Goal: Find specific page/section: Find specific page/section

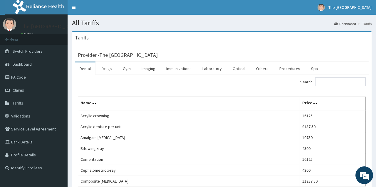
click at [100, 70] on link "Drugs" at bounding box center [107, 68] width 20 height 12
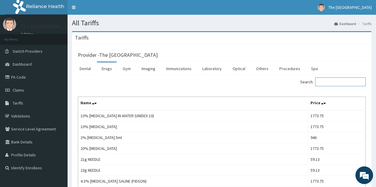
click at [325, 81] on input "Search:" at bounding box center [341, 81] width 51 height 9
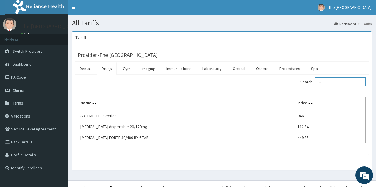
type input "a"
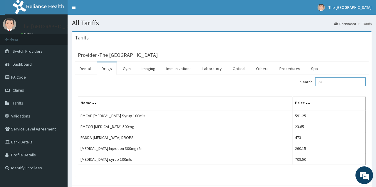
type input "p"
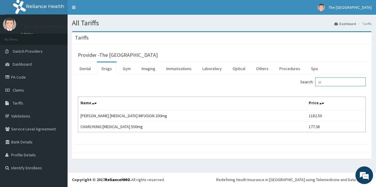
type input "c"
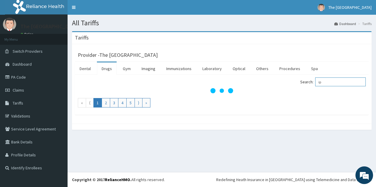
type input "i"
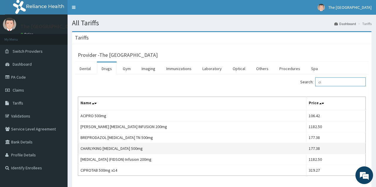
type input "c"
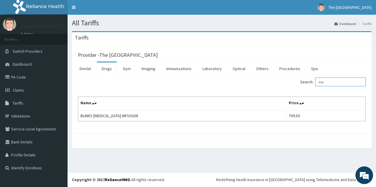
type input "m"
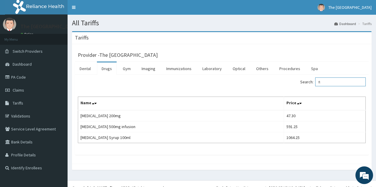
type input "f"
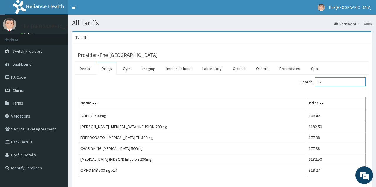
type input "c"
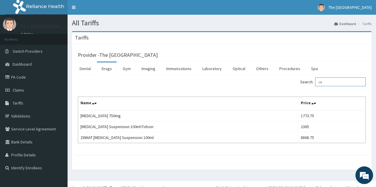
type input "c"
type input "a"
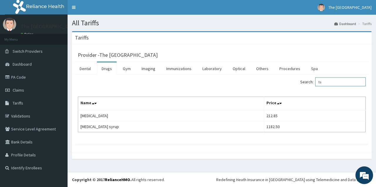
type input "f"
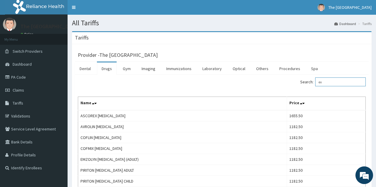
type input "e"
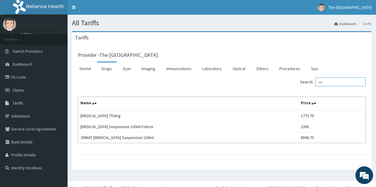
type input "c"
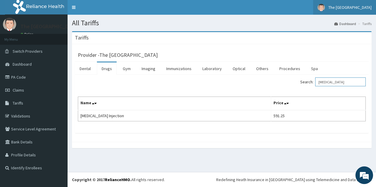
type input "quinine"
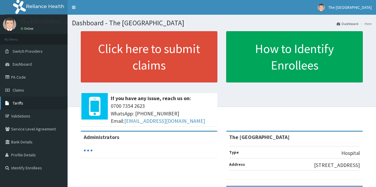
click at [26, 101] on link "Tariffs" at bounding box center [34, 102] width 68 height 13
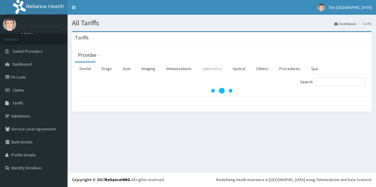
click at [209, 67] on link "Laboratory" at bounding box center [212, 68] width 29 height 12
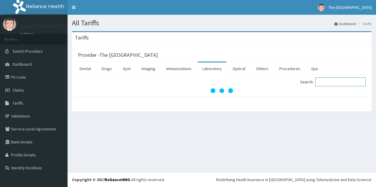
click at [327, 82] on input "Search:" at bounding box center [341, 81] width 51 height 9
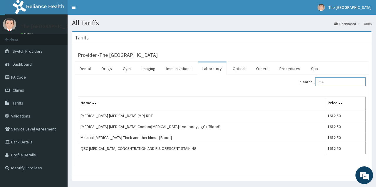
type input "m"
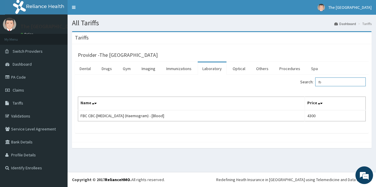
type input "f"
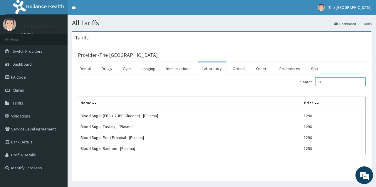
type input "b"
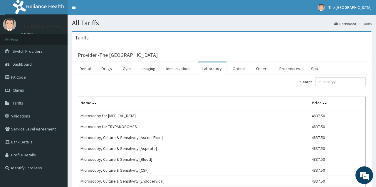
click at [281, 40] on div "Tariffs" at bounding box center [222, 38] width 300 height 12
drag, startPoint x: 340, startPoint y: 83, endPoint x: 308, endPoint y: 85, distance: 32.1
click at [316, 85] on input "microscopy" at bounding box center [341, 81] width 51 height 9
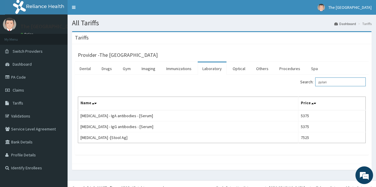
type input "pylori"
